Goal: Task Accomplishment & Management: Use online tool/utility

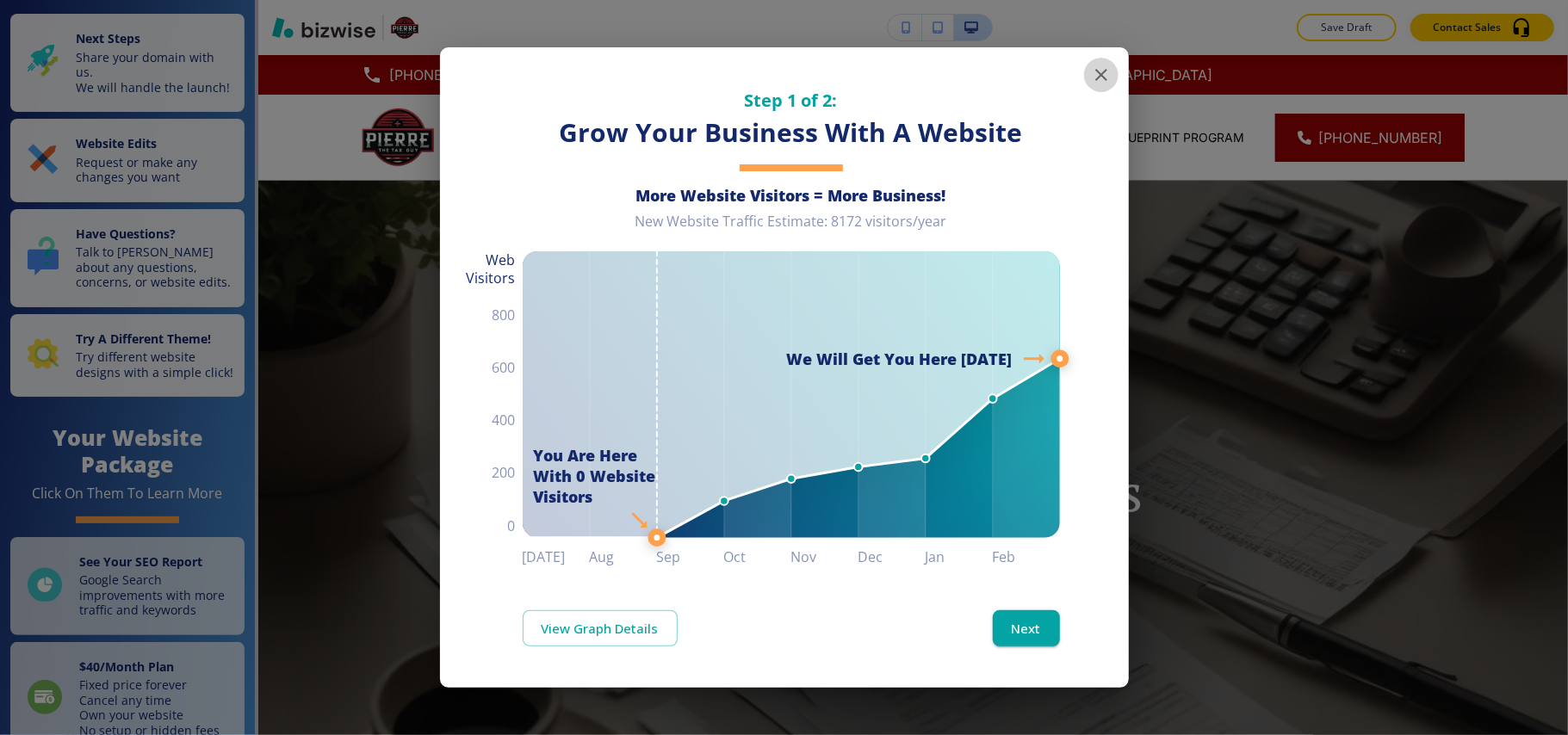
click at [1097, 77] on icon "button" at bounding box center [1101, 75] width 21 height 21
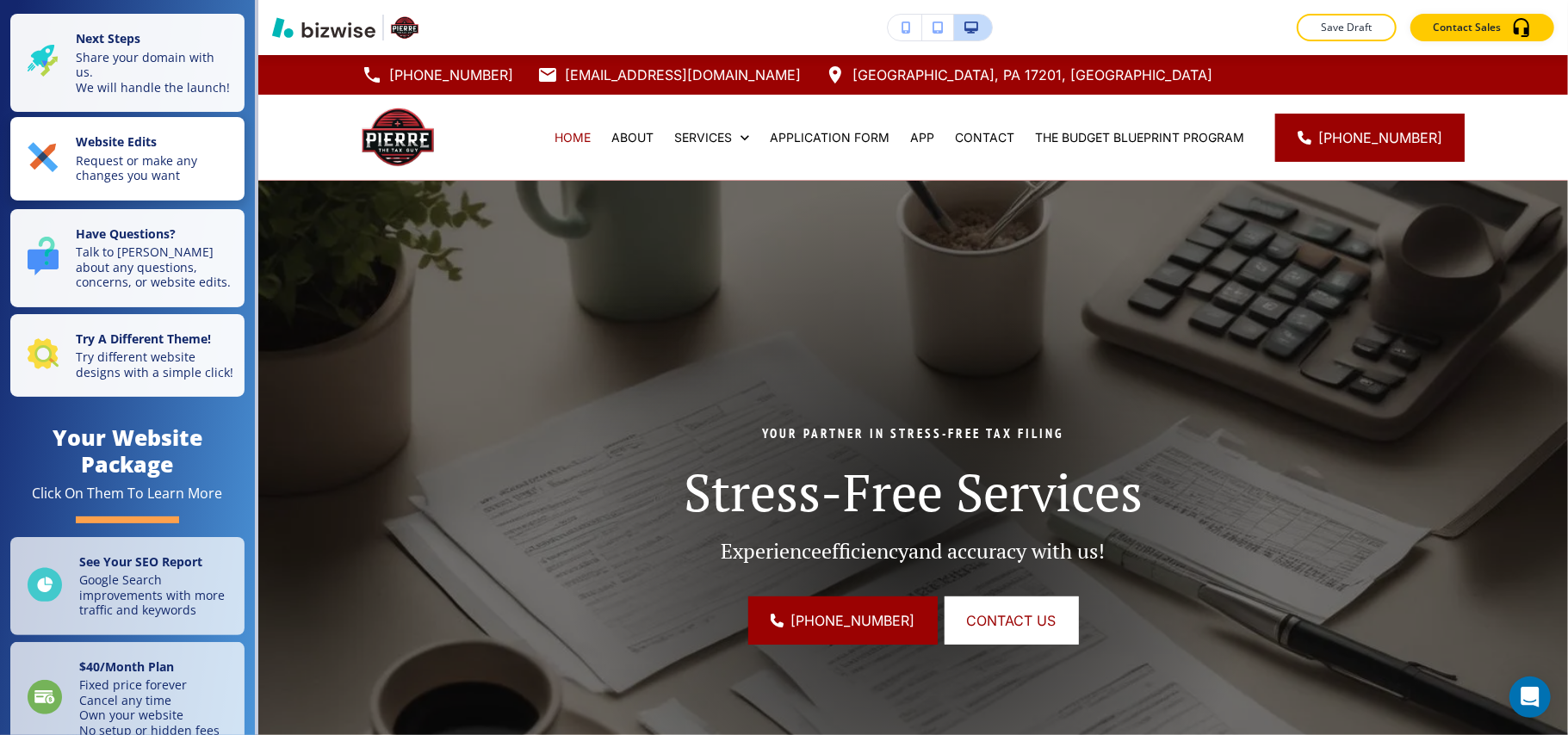
click at [108, 183] on p "Request or make any changes you want" at bounding box center [154, 168] width 158 height 30
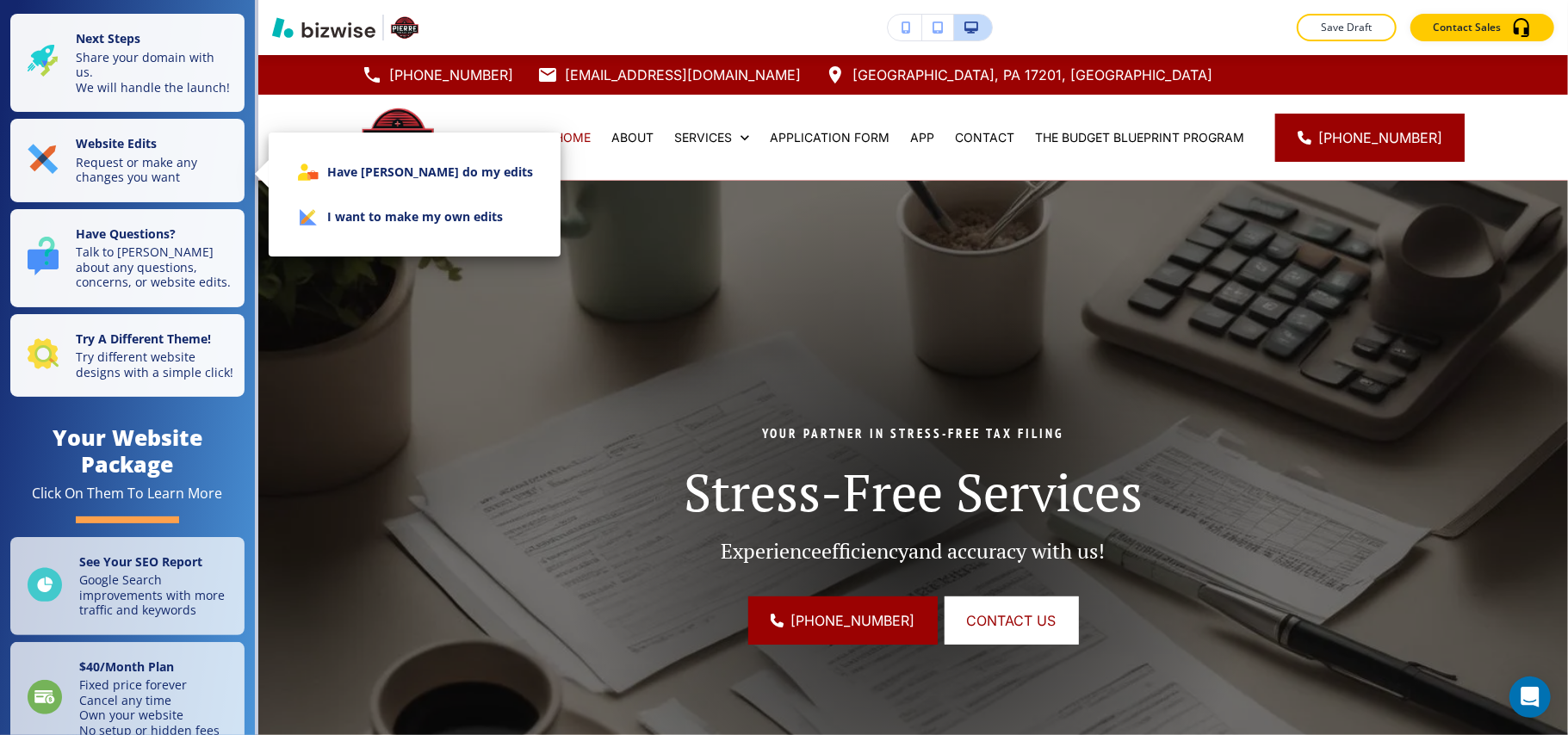
click at [391, 224] on li "I want to make my own edits" at bounding box center [413, 216] width 264 height 45
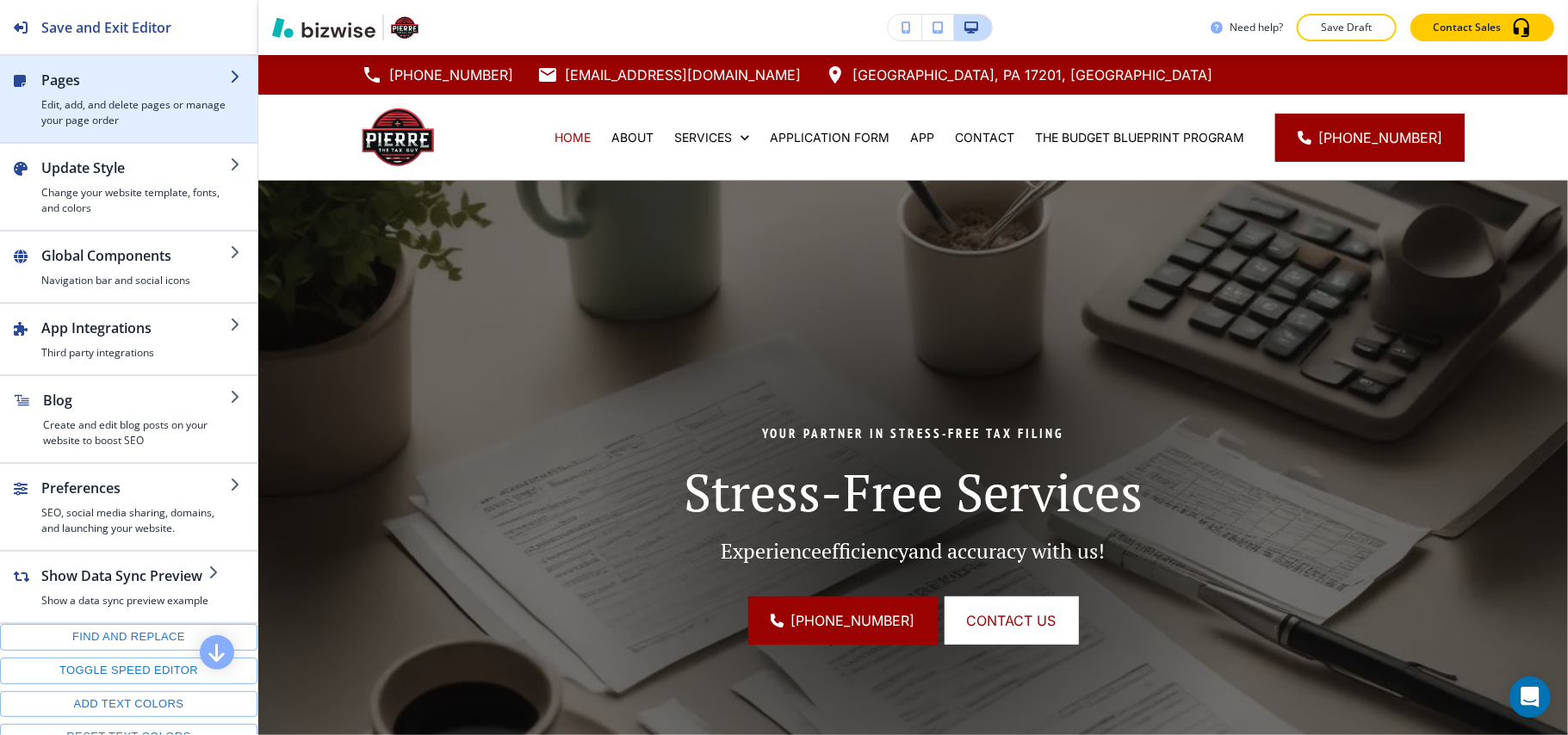
click at [85, 105] on h4 "Edit, add, and delete pages or manage your page order" at bounding box center [134, 113] width 188 height 31
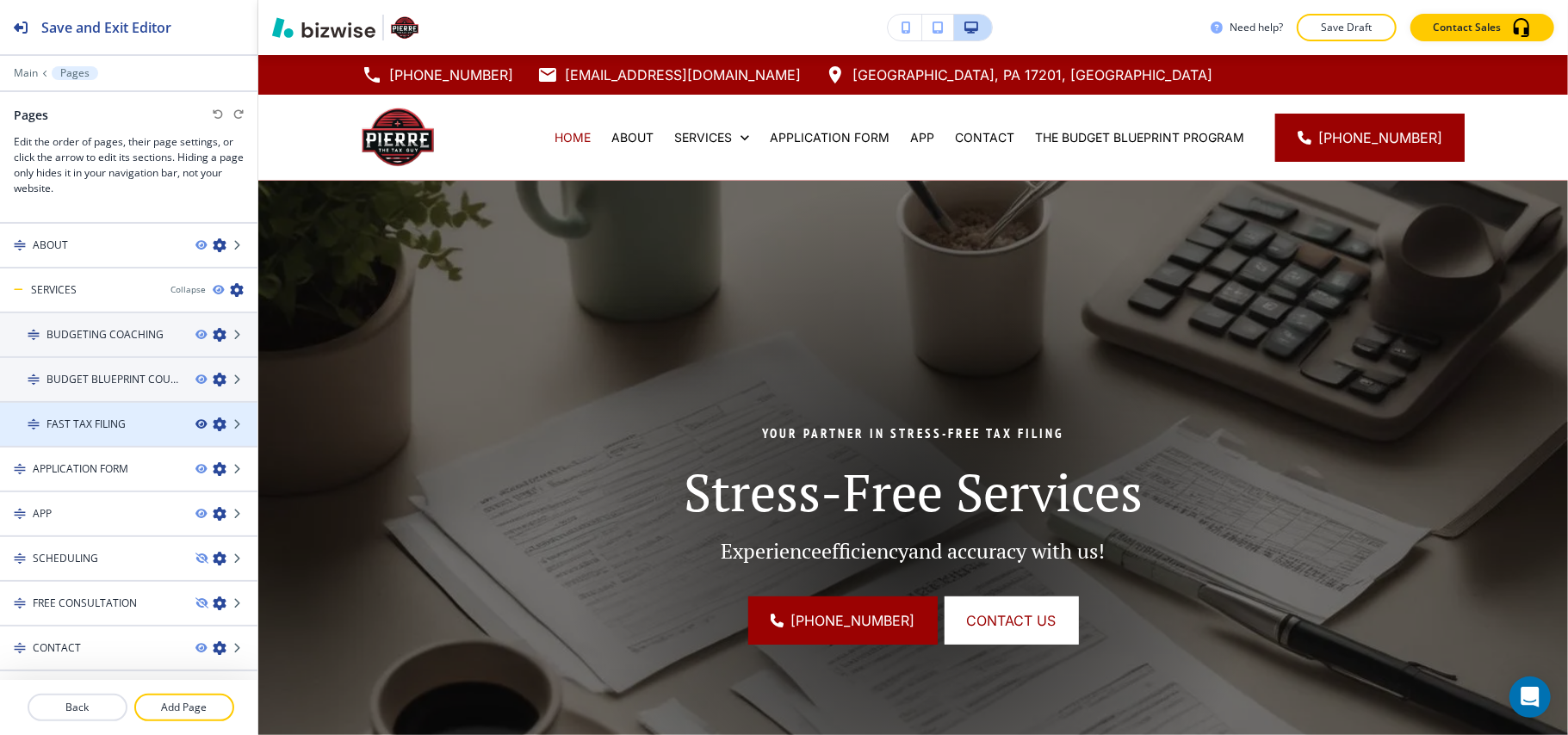
scroll to position [63, 0]
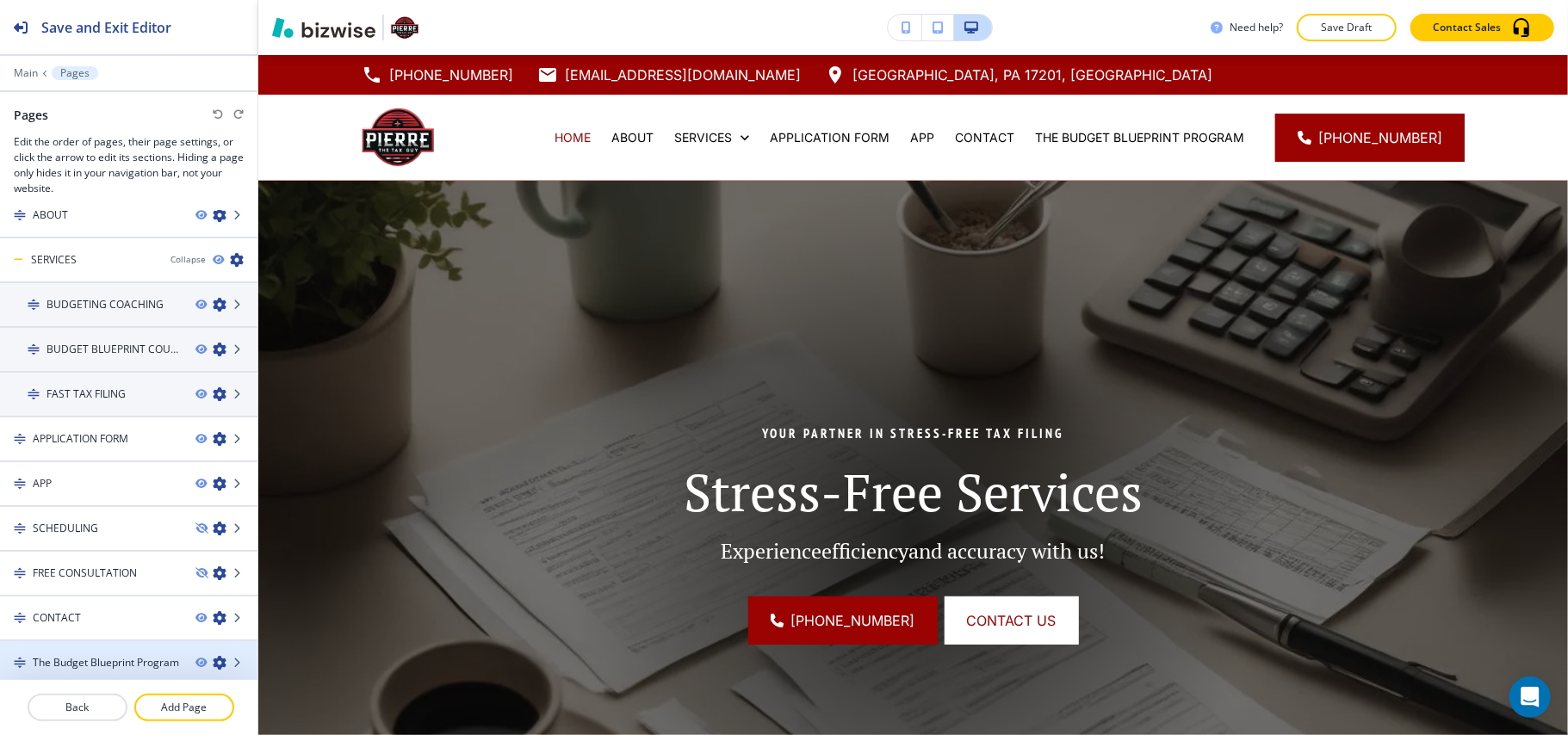
click at [88, 662] on h4 "The Budget Blueprint Program" at bounding box center [106, 663] width 146 height 16
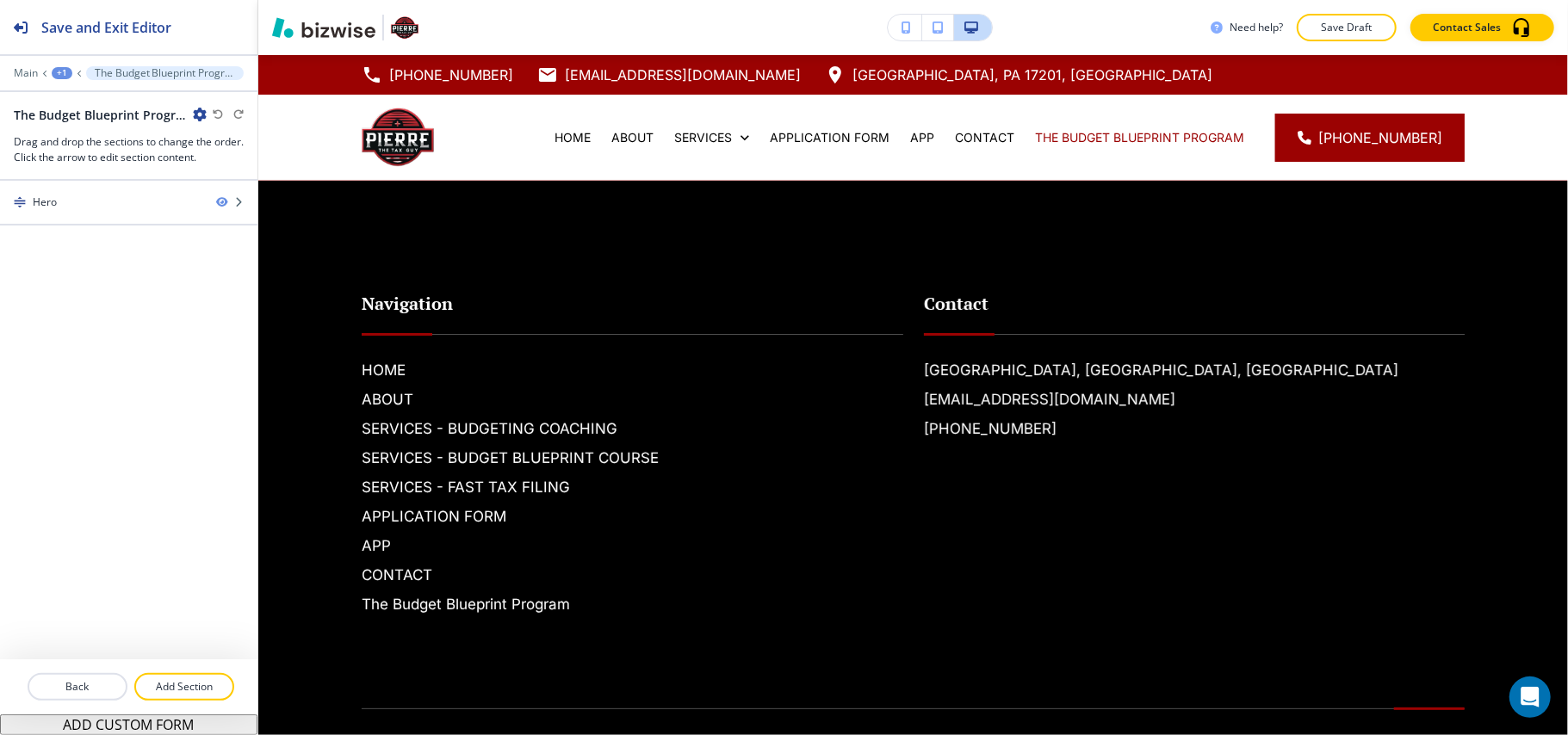
click at [52, 70] on button "+1" at bounding box center [62, 73] width 21 height 12
click at [81, 105] on p "Pages" at bounding box center [107, 102] width 88 height 16
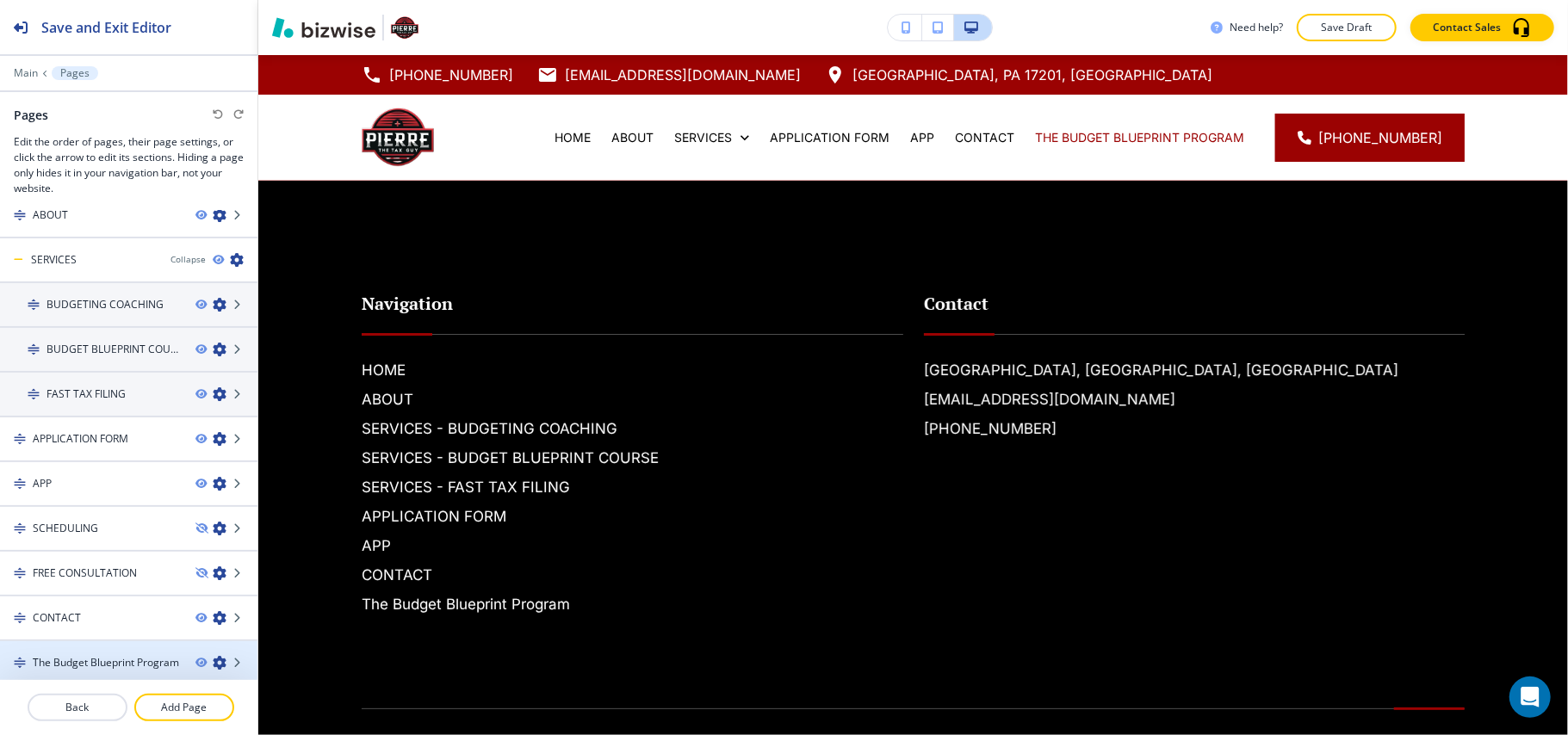
click at [176, 657] on div "The Budget Blueprint Program" at bounding box center [129, 663] width 257 height 16
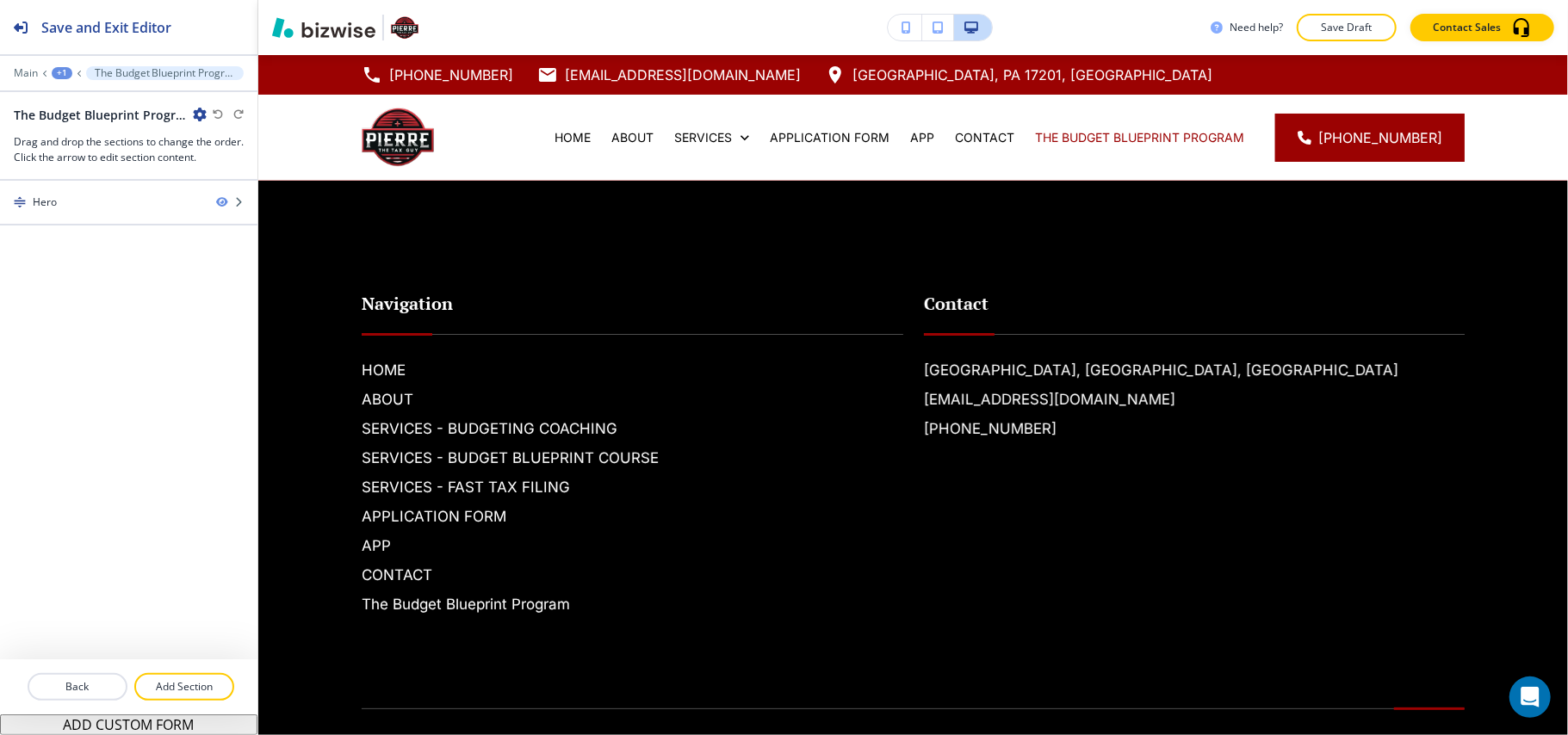
click at [54, 74] on div "+1" at bounding box center [62, 73] width 21 height 12
click at [80, 108] on p "Pages" at bounding box center [107, 102] width 88 height 16
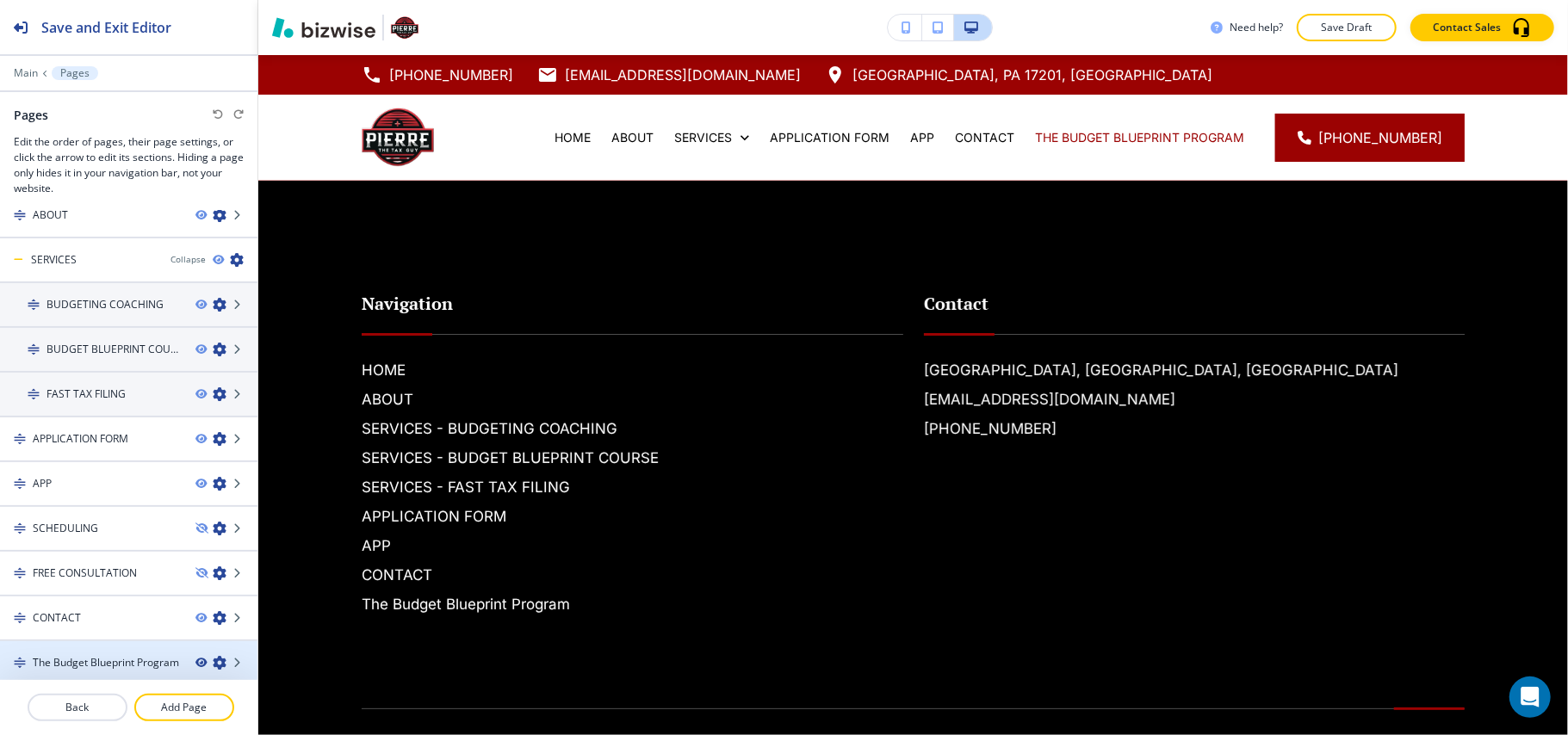
click at [195, 658] on icon "button" at bounding box center [200, 662] width 10 height 10
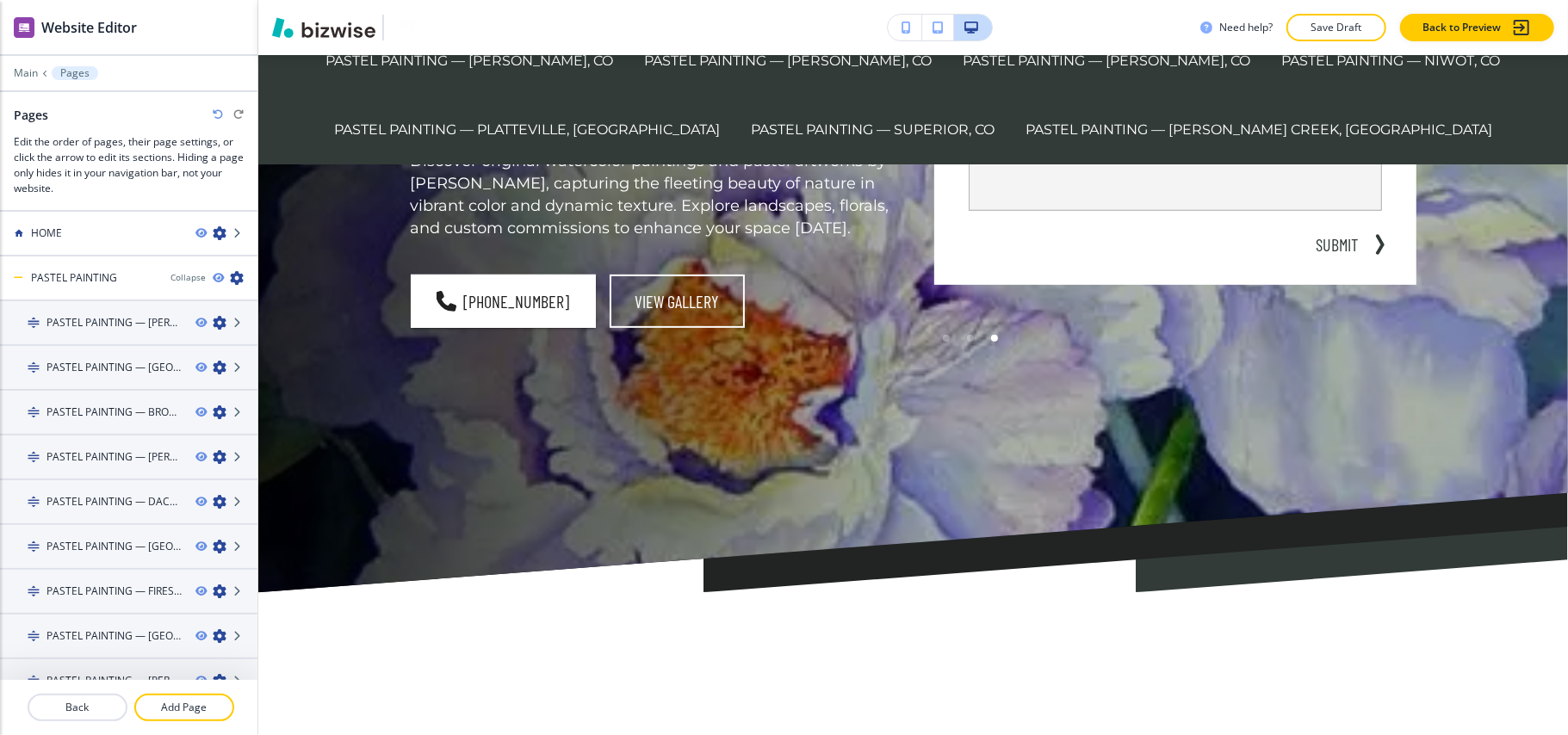
scroll to position [681, 0]
